Goal: Information Seeking & Learning: Compare options

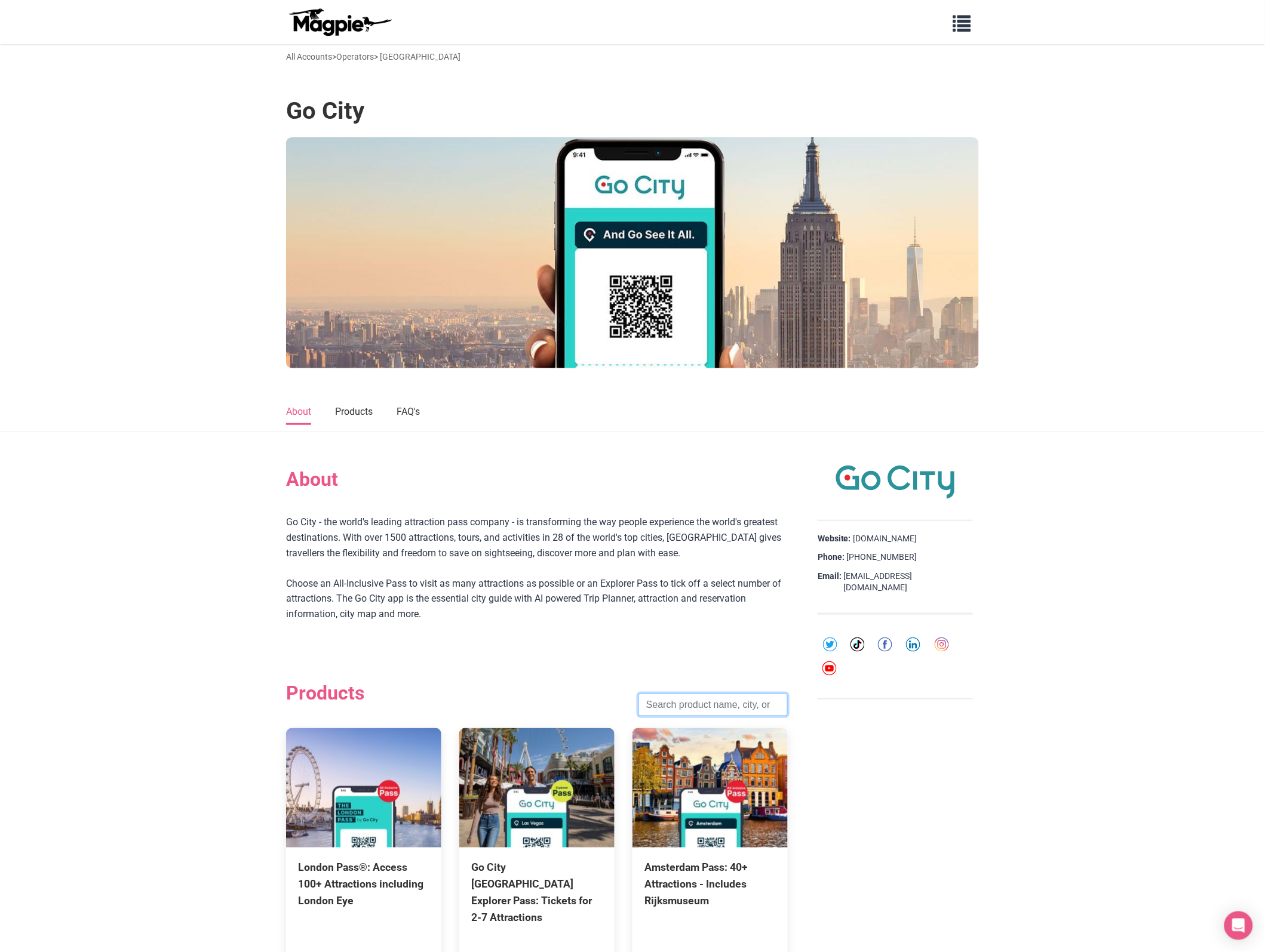
click at [686, 701] on input "search" at bounding box center [713, 705] width 149 height 22
paste input "Los Angeles"
type input "Los Angeles"
click button "Search" at bounding box center [0, 0] width 0 height 0
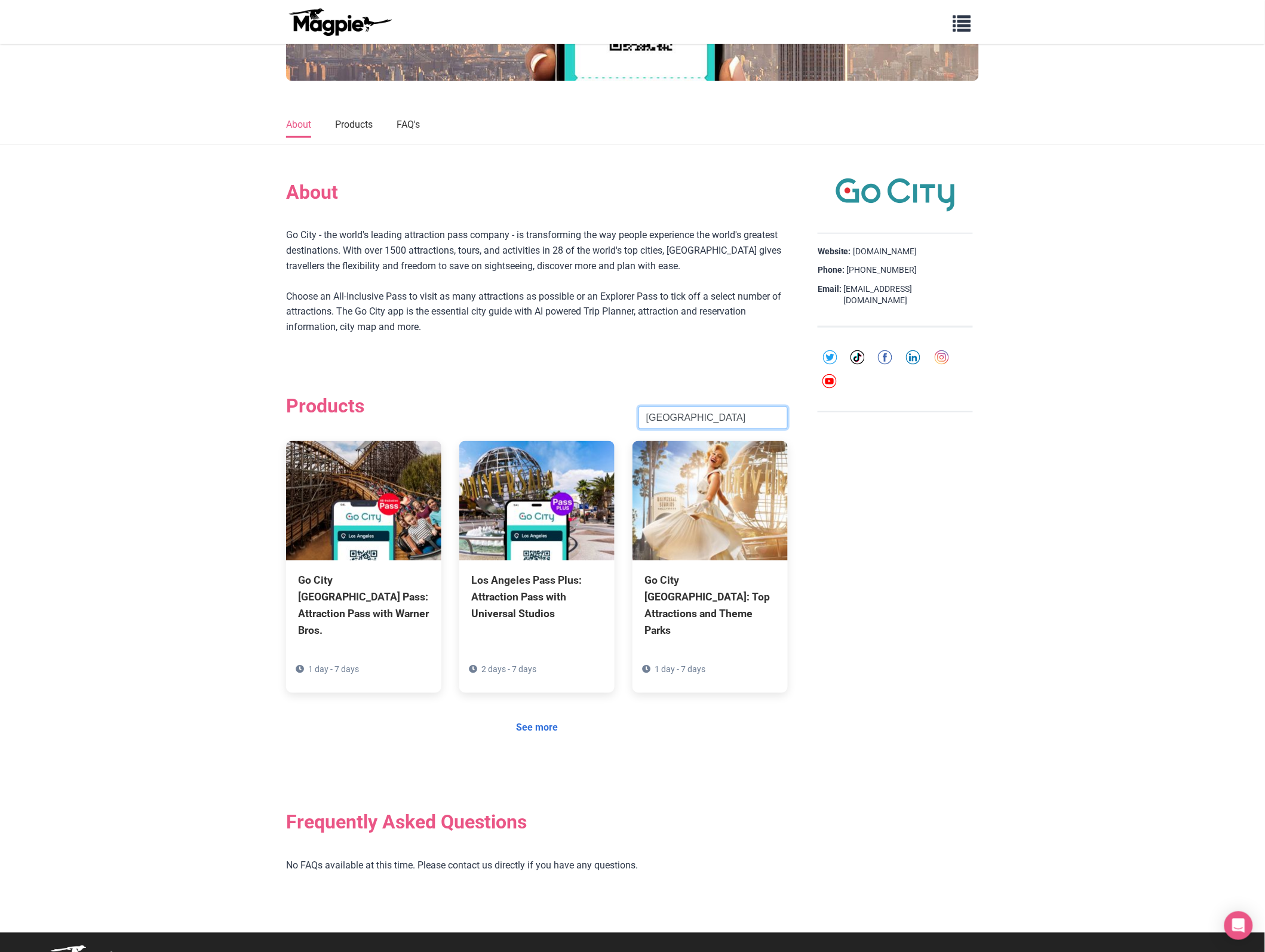
scroll to position [302, 0]
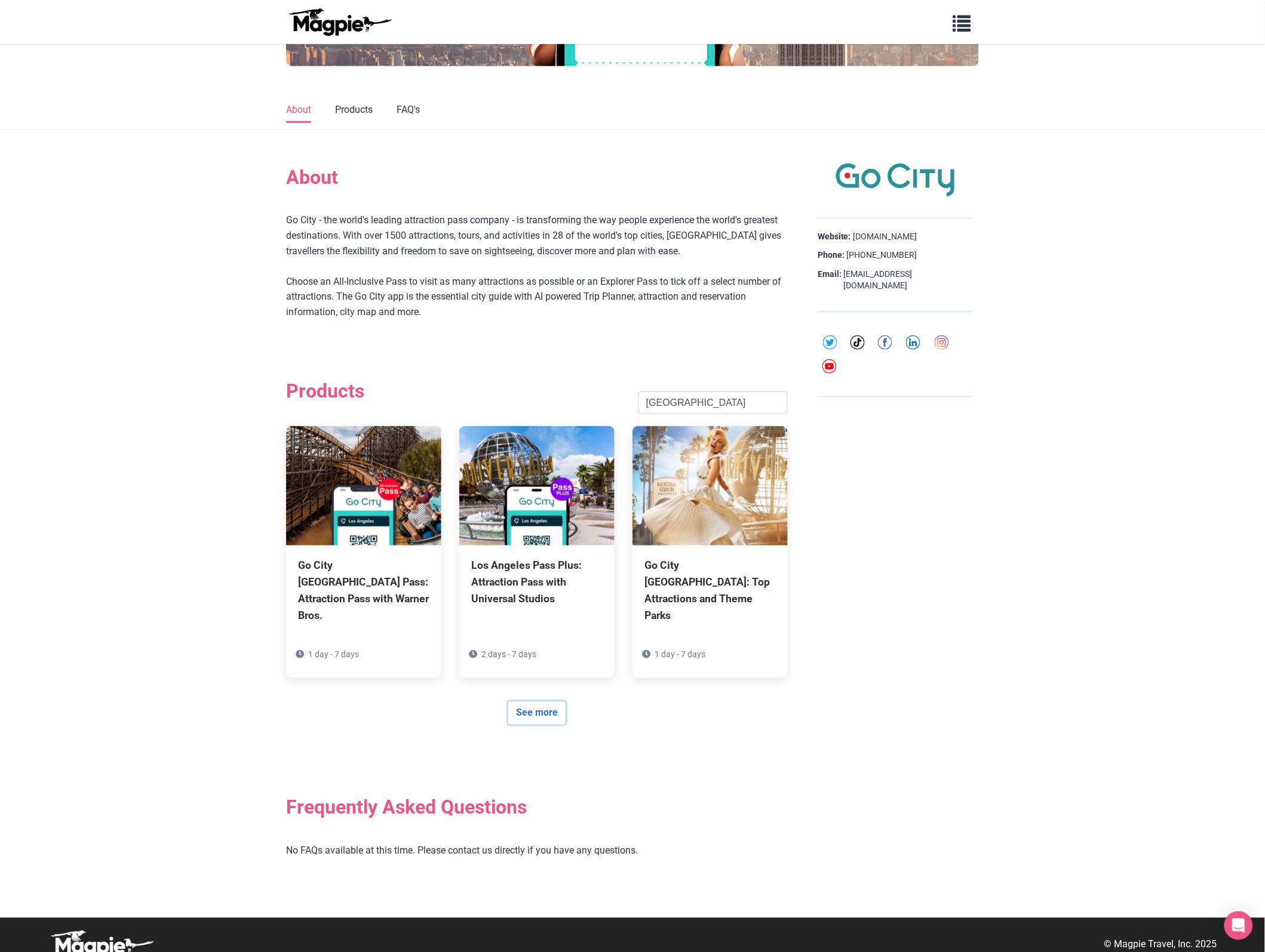
click at [533, 702] on link "See more" at bounding box center [537, 713] width 58 height 22
click at [533, 566] on div "Los Angeles Pass Plus: Attraction Pass with Universal Studios" at bounding box center [537, 580] width 131 height 50
click at [726, 581] on div "Go City Los Angeles Pass: Top Attractions and Theme Parks" at bounding box center [710, 588] width 131 height 67
click at [338, 560] on div "Go City Los Angeles Pass: Attraction Pass with Warner Bros." at bounding box center [364, 588] width 131 height 67
